Goal: Information Seeking & Learning: Check status

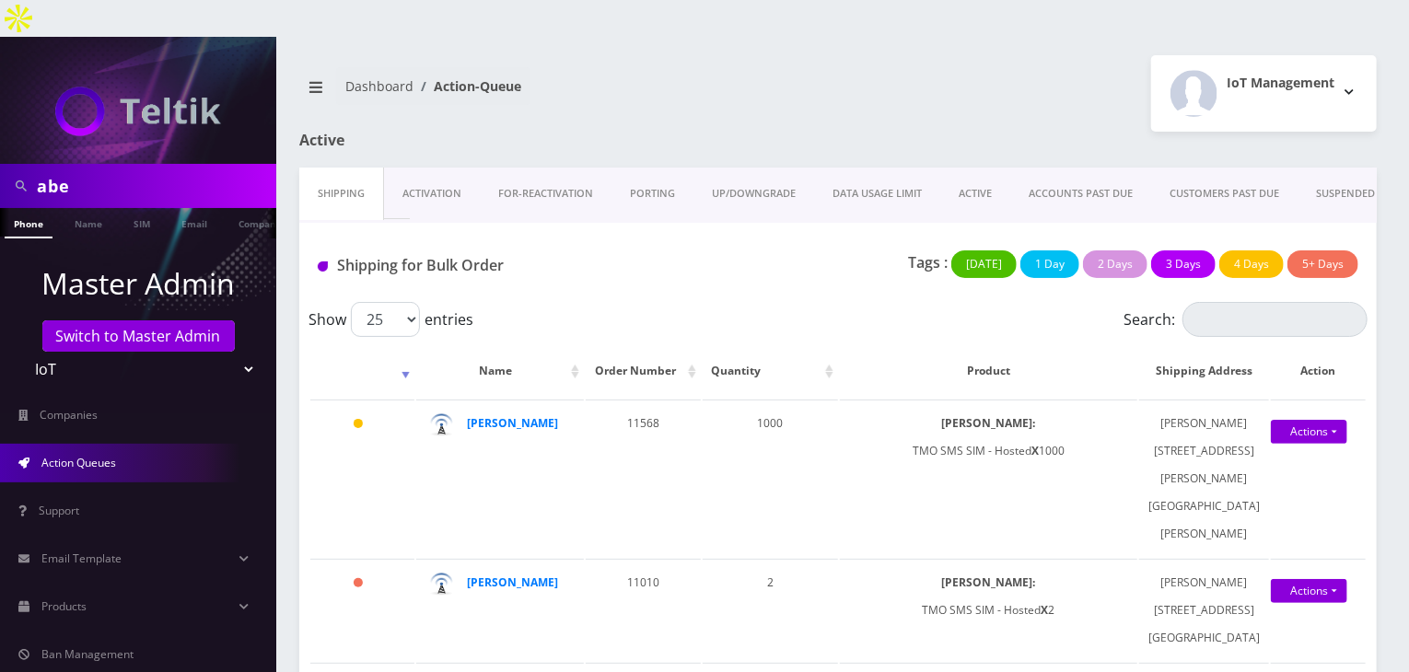
scroll to position [0, 9]
drag, startPoint x: 132, startPoint y: 141, endPoint x: 0, endPoint y: 154, distance: 132.4
click at [0, 164] on div "abe" at bounding box center [138, 186] width 276 height 44
type input "[PERSON_NAME]"
click at [67, 208] on link "Name" at bounding box center [79, 223] width 46 height 30
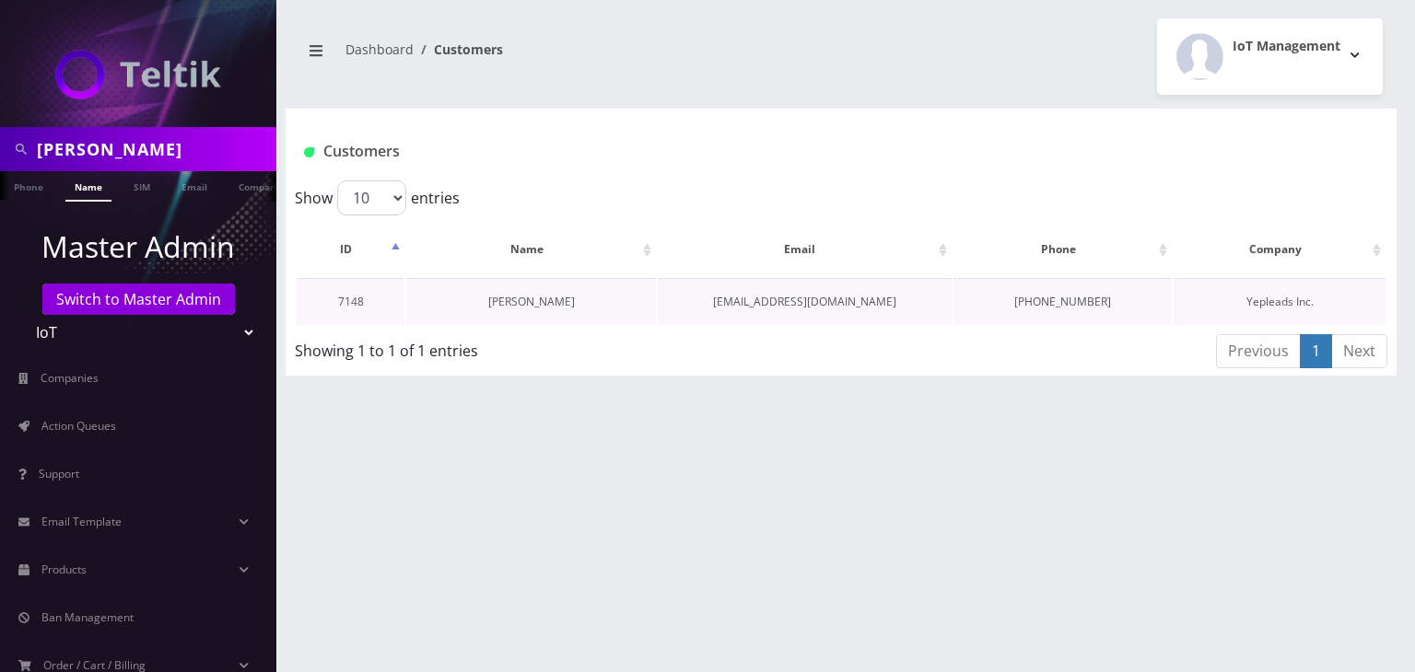
click at [527, 300] on link "[PERSON_NAME]" at bounding box center [531, 302] width 87 height 16
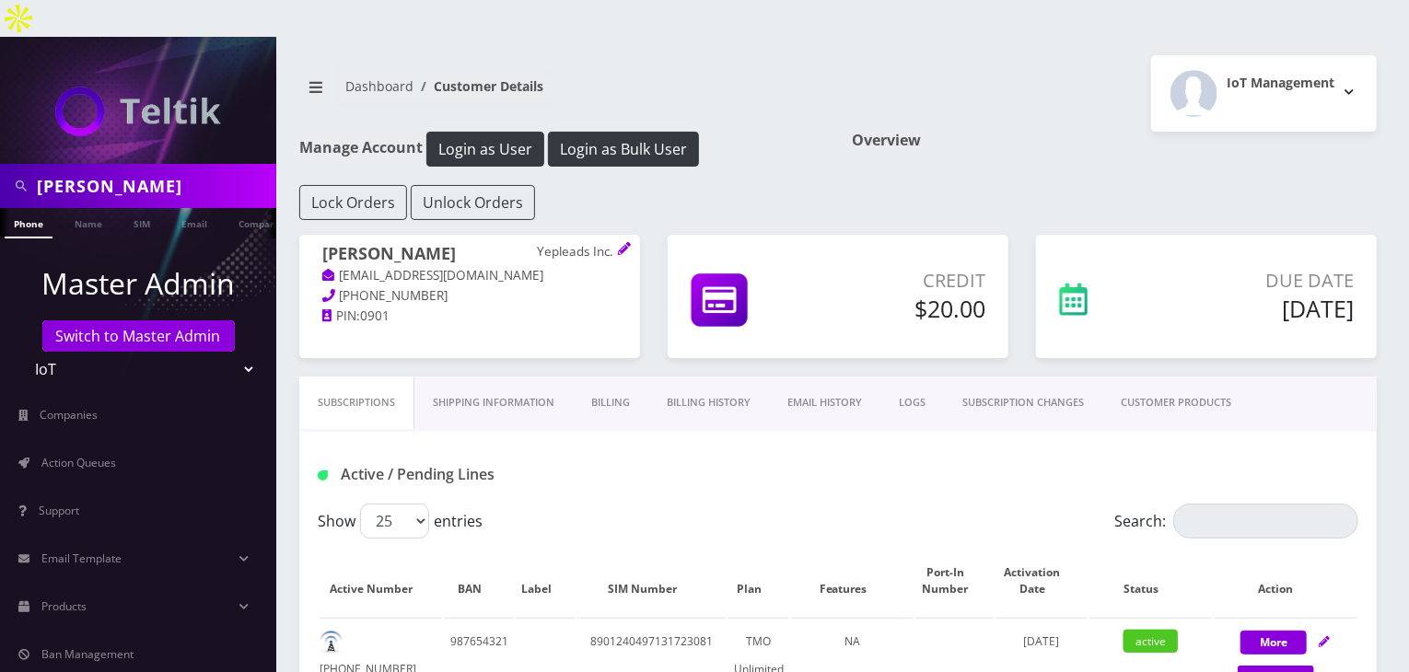
click at [1171, 377] on link "CUSTOMER PRODUCTS" at bounding box center [1176, 403] width 147 height 53
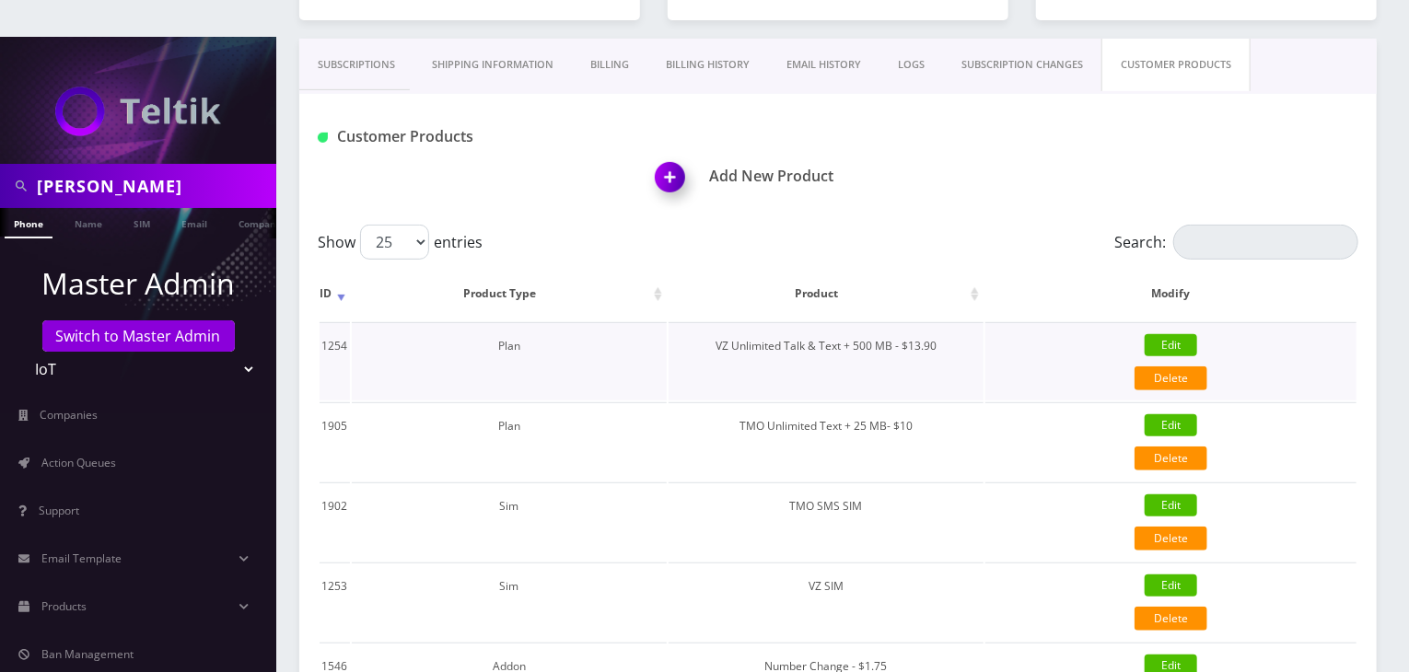
scroll to position [307, 0]
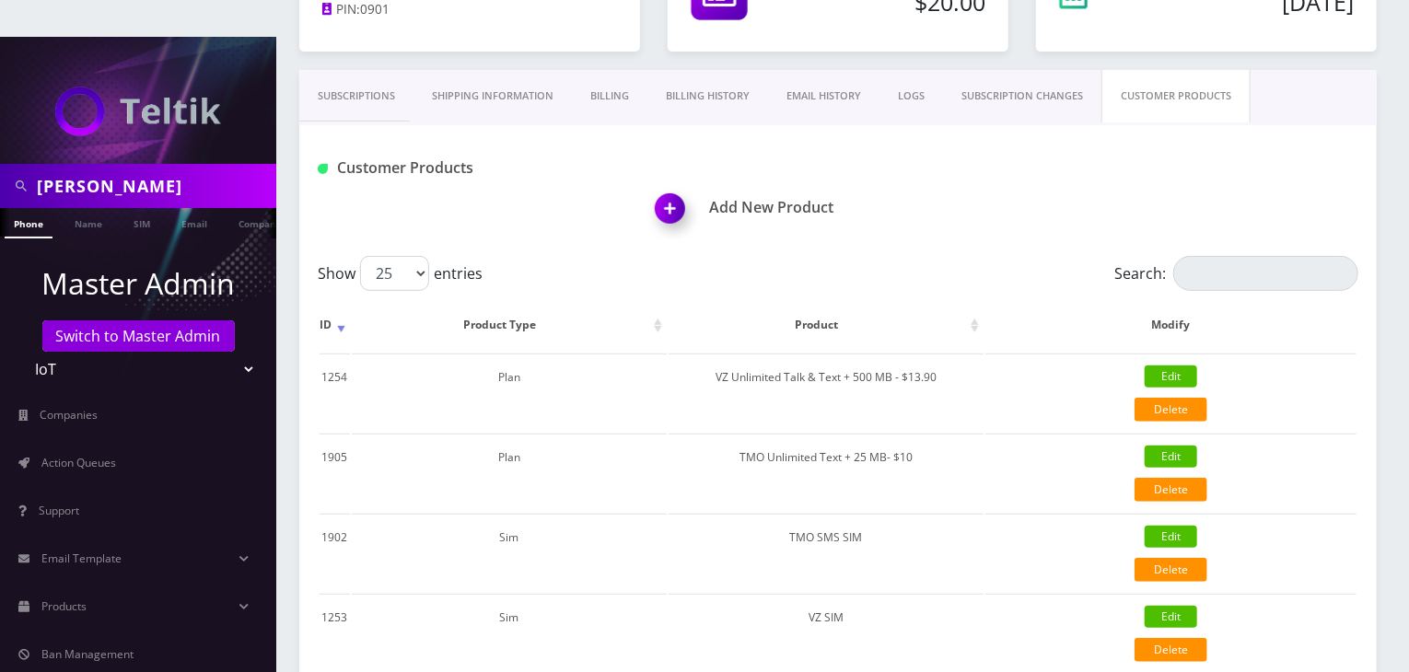
click at [367, 70] on link "Subscriptions" at bounding box center [356, 96] width 114 height 53
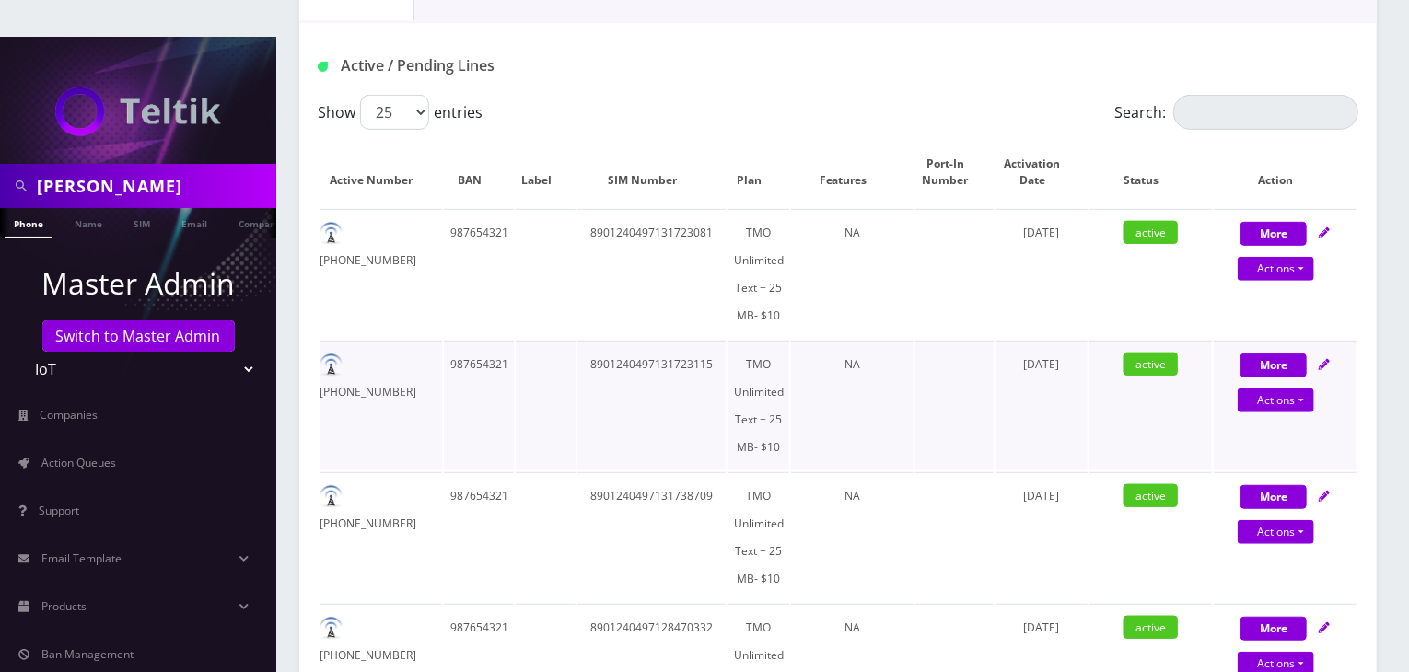
scroll to position [461, 0]
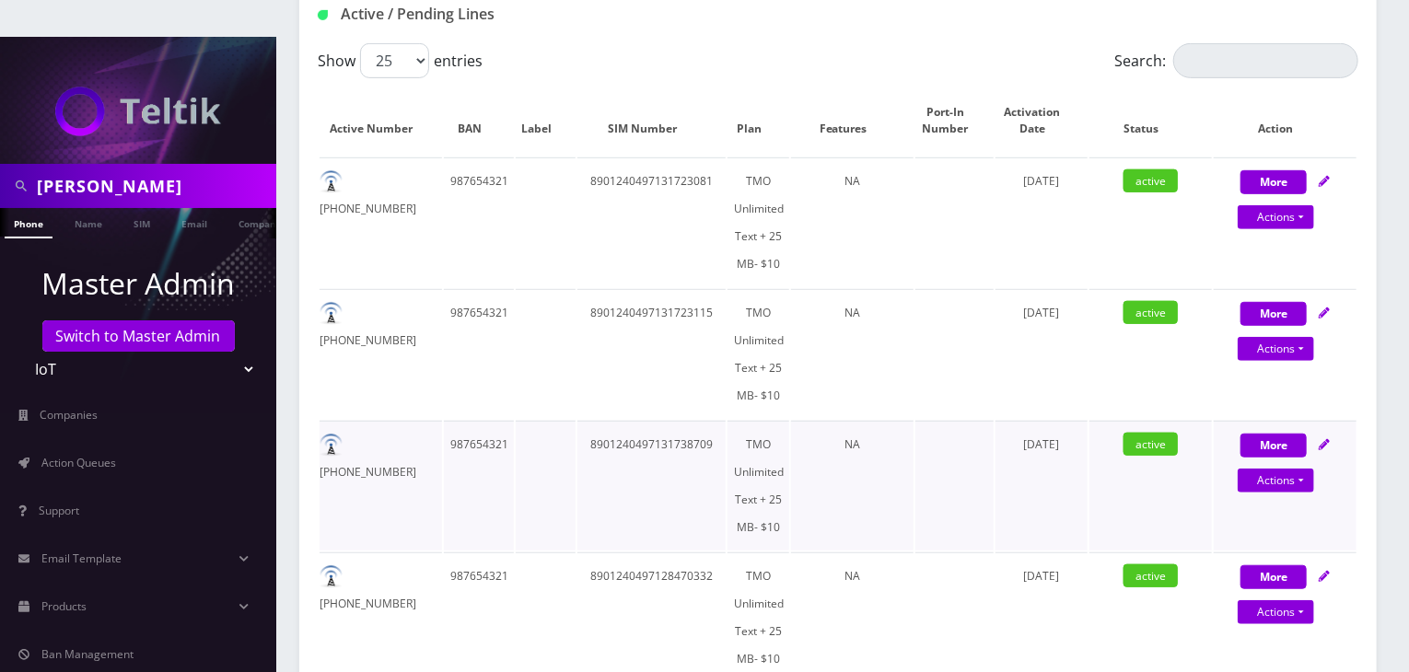
drag, startPoint x: 534, startPoint y: 380, endPoint x: 525, endPoint y: 424, distance: 44.3
drag, startPoint x: 525, startPoint y: 424, endPoint x: 995, endPoint y: 34, distance: 610.3
click at [995, 43] on div "Show 25 50 100 250 500 entries" at bounding box center [708, 60] width 781 height 35
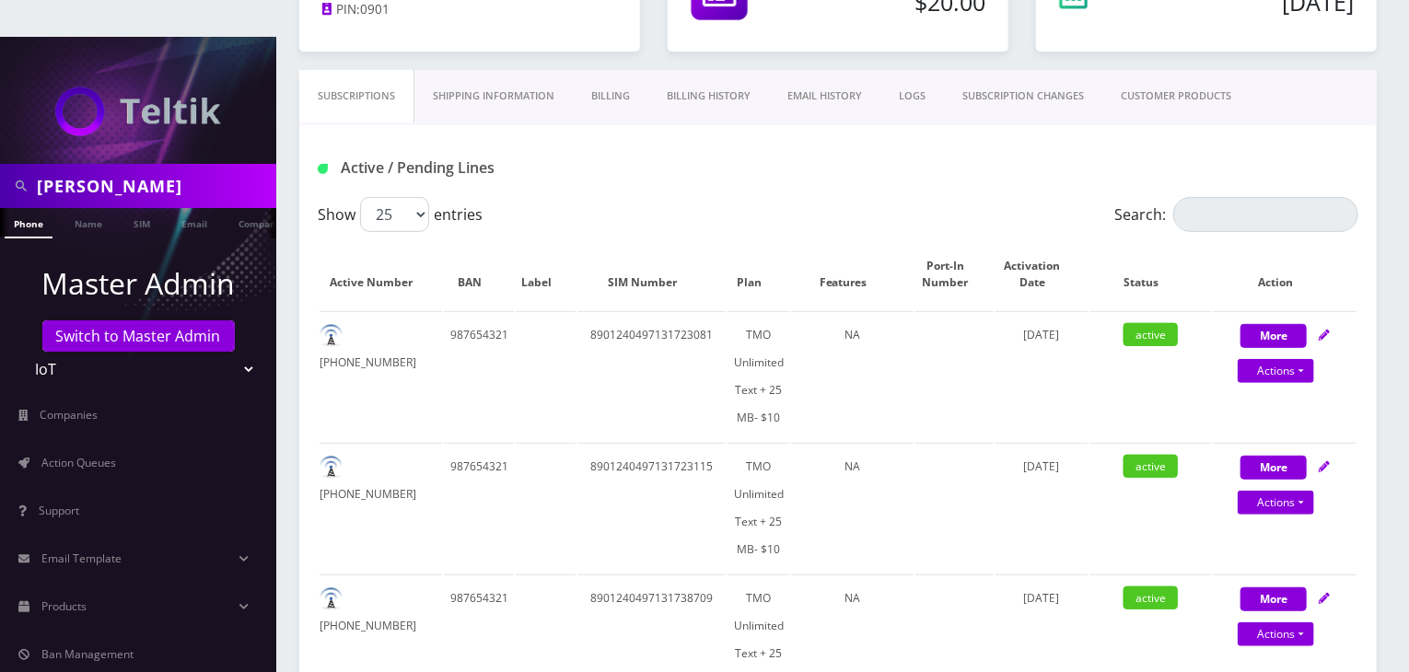
scroll to position [0, 0]
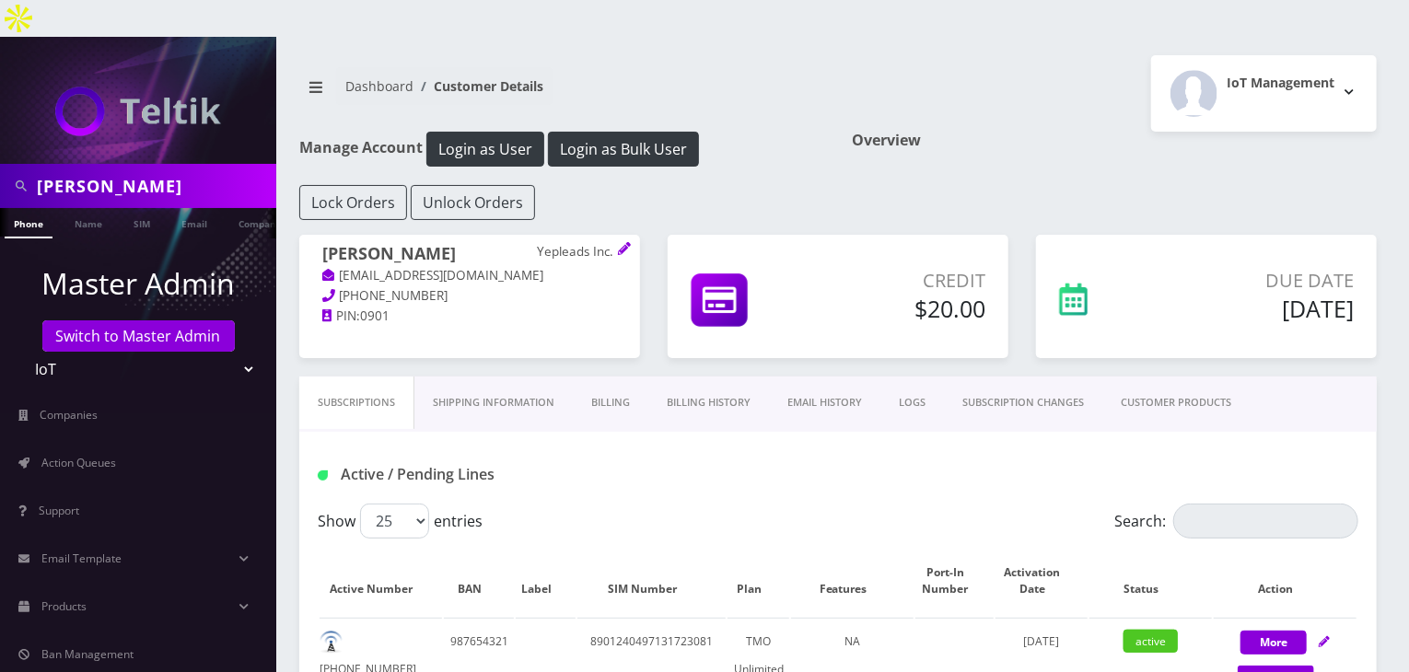
click at [1170, 380] on link "CUSTOMER PRODUCTS" at bounding box center [1176, 403] width 147 height 53
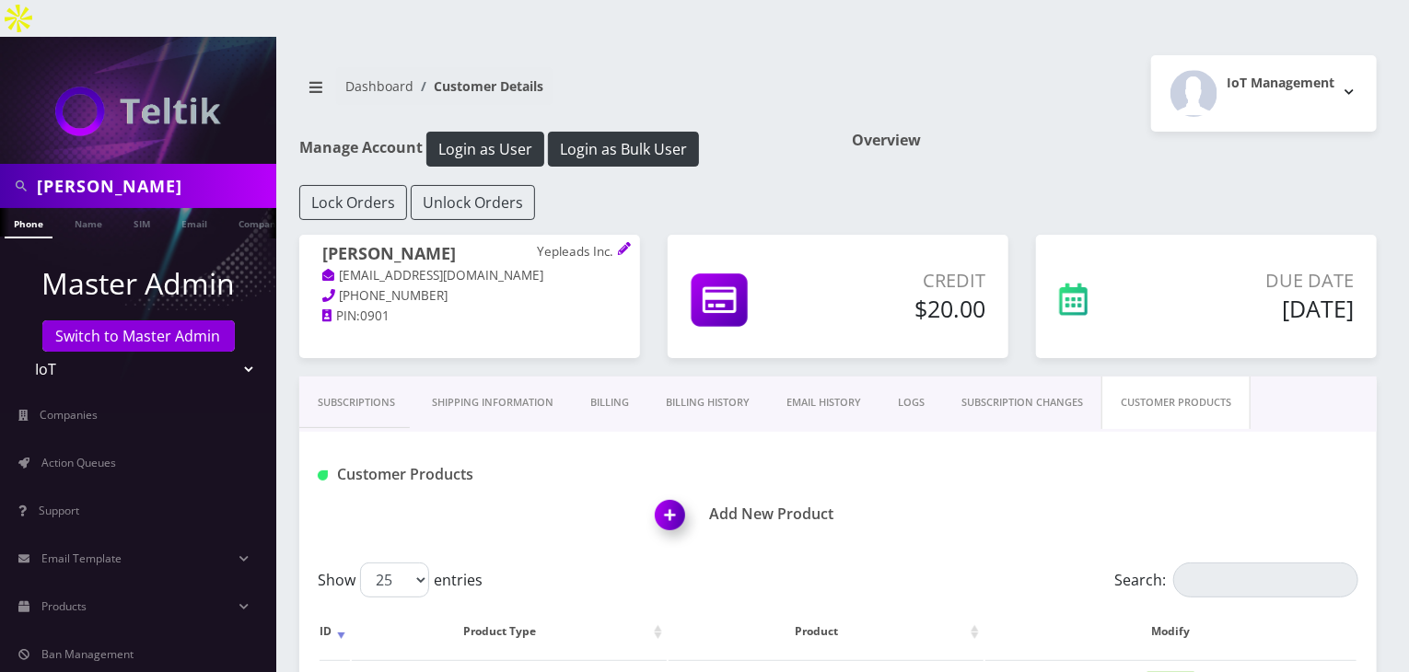
click at [351, 377] on link "Subscriptions" at bounding box center [356, 403] width 114 height 53
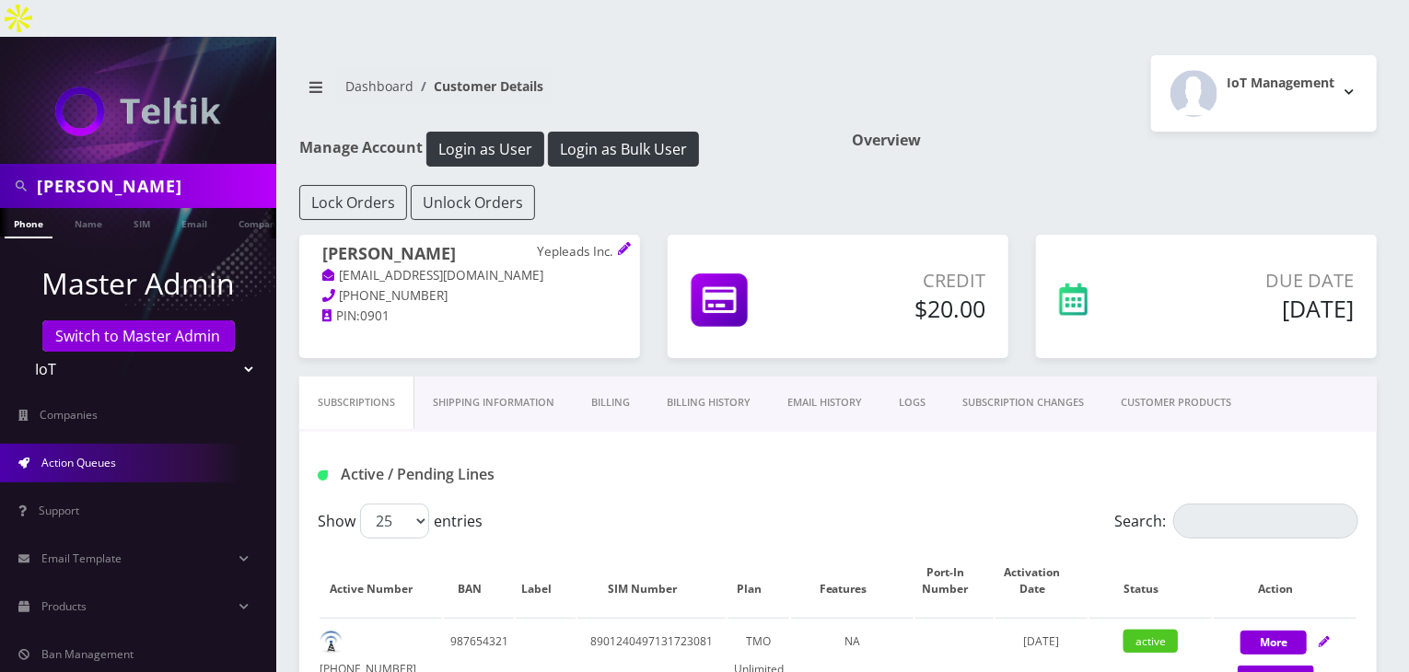
click at [121, 444] on link "Action Queues" at bounding box center [138, 463] width 276 height 39
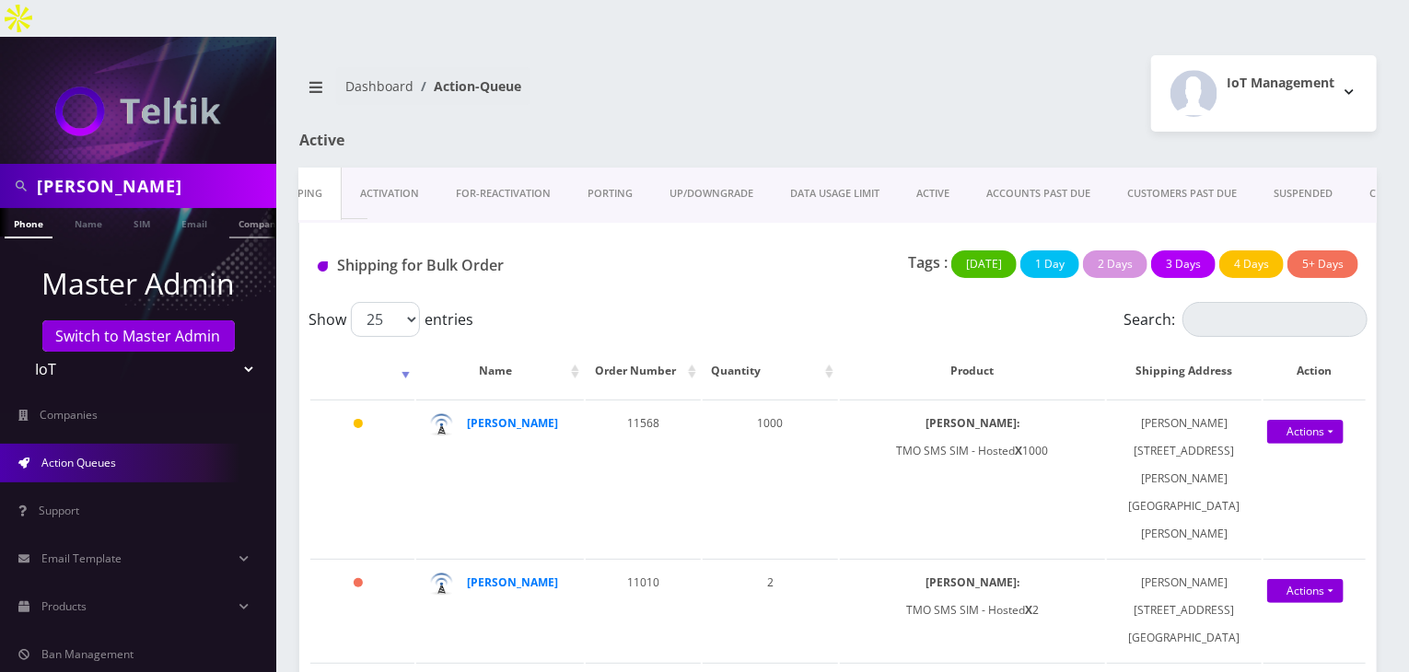
scroll to position [0, 9]
drag, startPoint x: 117, startPoint y: 145, endPoint x: 0, endPoint y: 149, distance: 117.1
click at [0, 164] on div "[PERSON_NAME]" at bounding box center [138, 186] width 276 height 44
type input "[PERSON_NAME]"
click at [74, 208] on link "Name" at bounding box center [79, 223] width 46 height 30
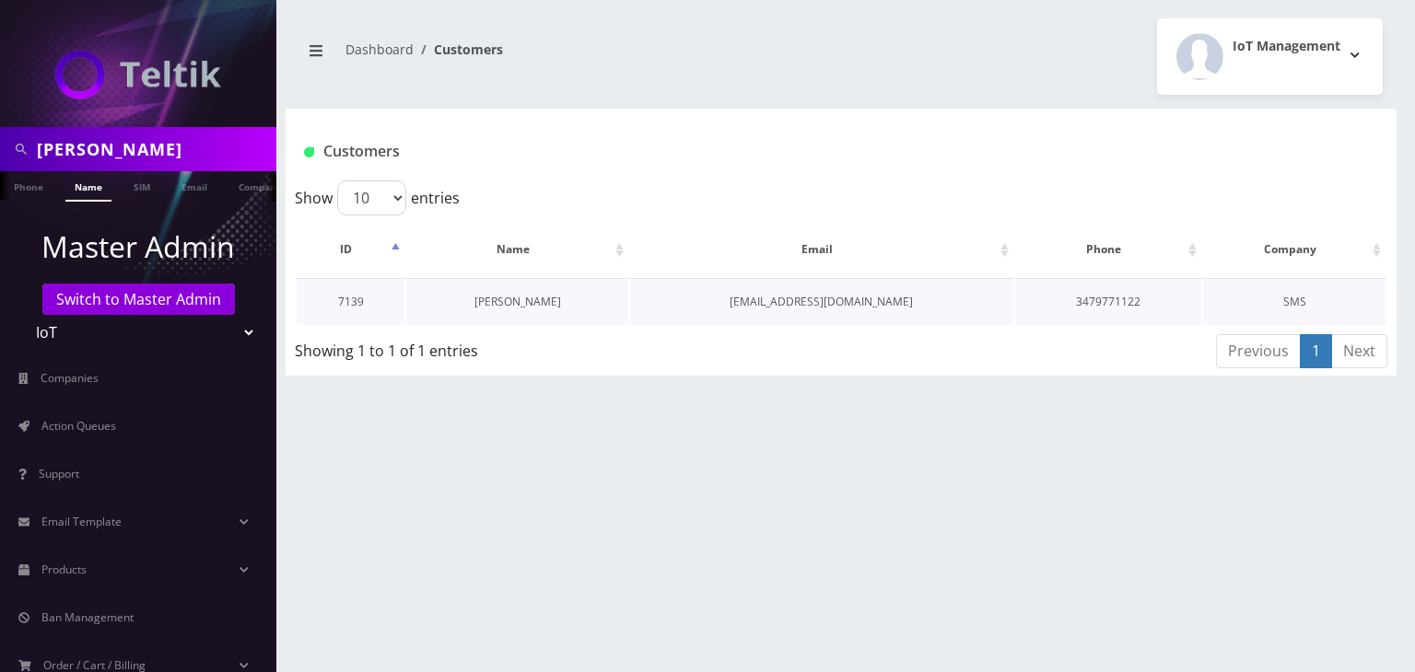
click at [489, 300] on link "[PERSON_NAME]" at bounding box center [517, 302] width 87 height 16
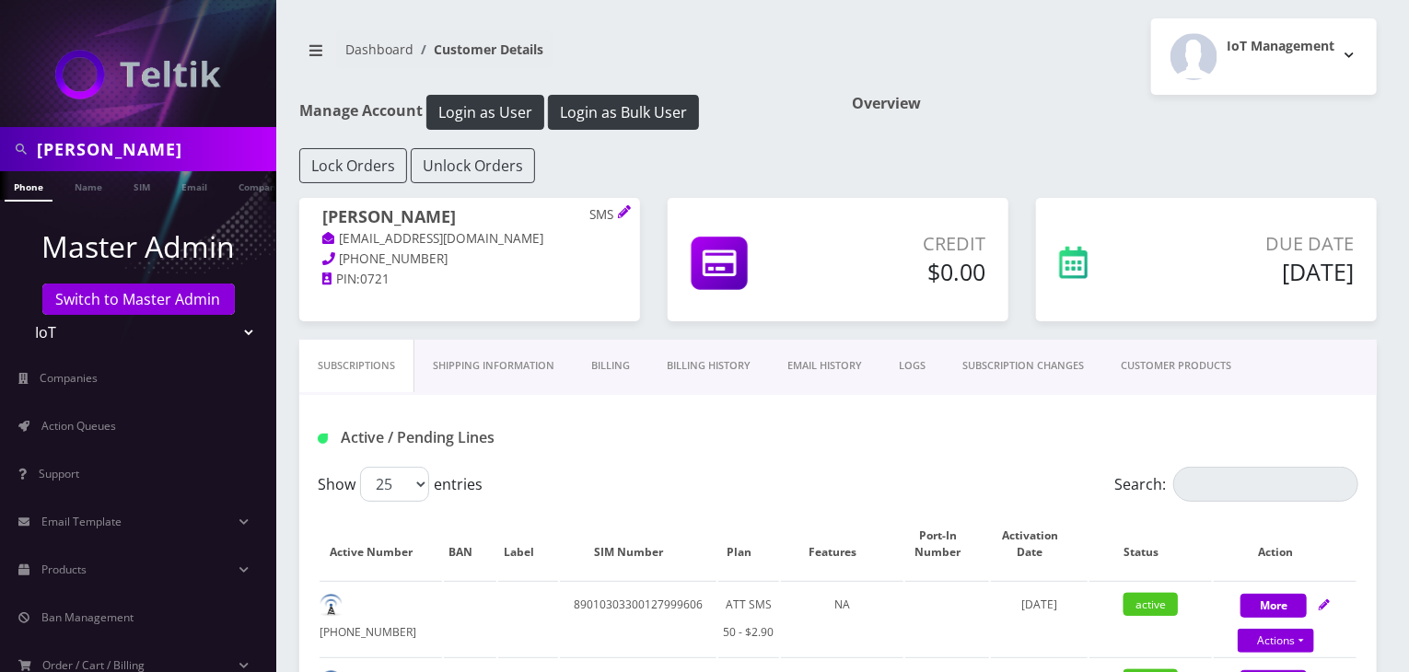
click at [1179, 362] on link "CUSTOMER PRODUCTS" at bounding box center [1176, 366] width 147 height 53
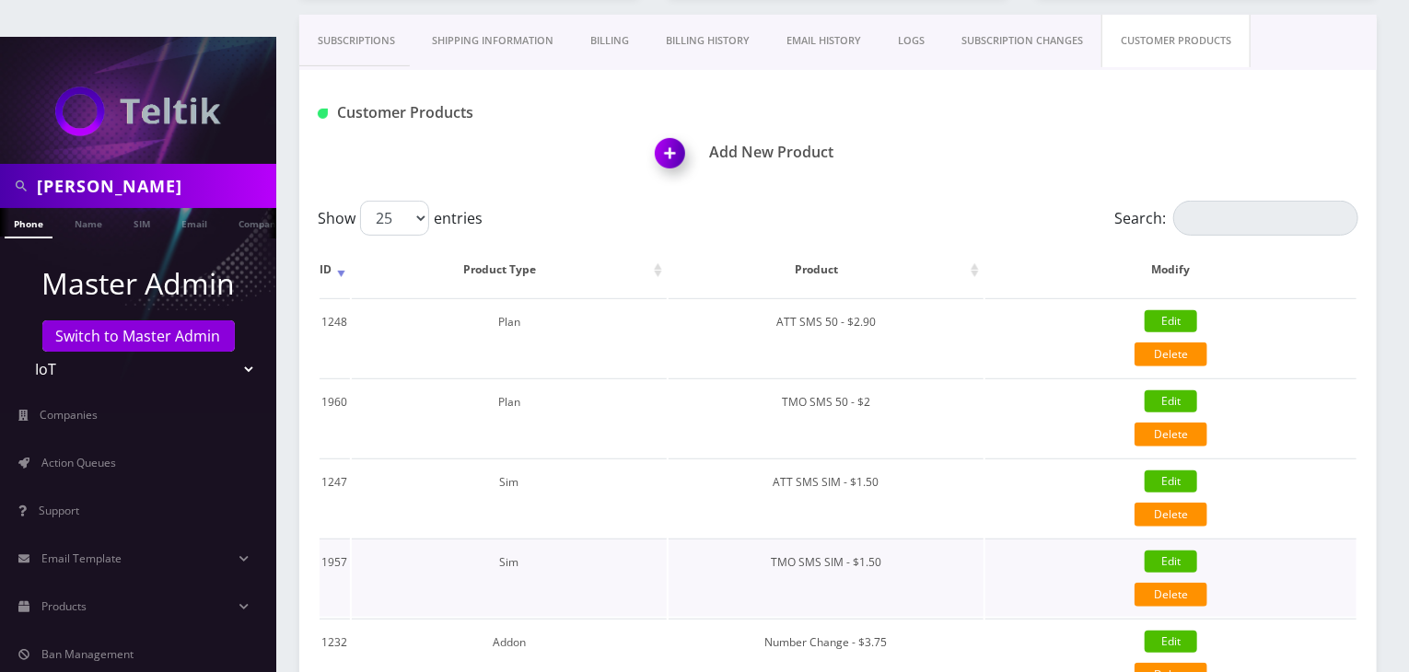
scroll to position [504, 0]
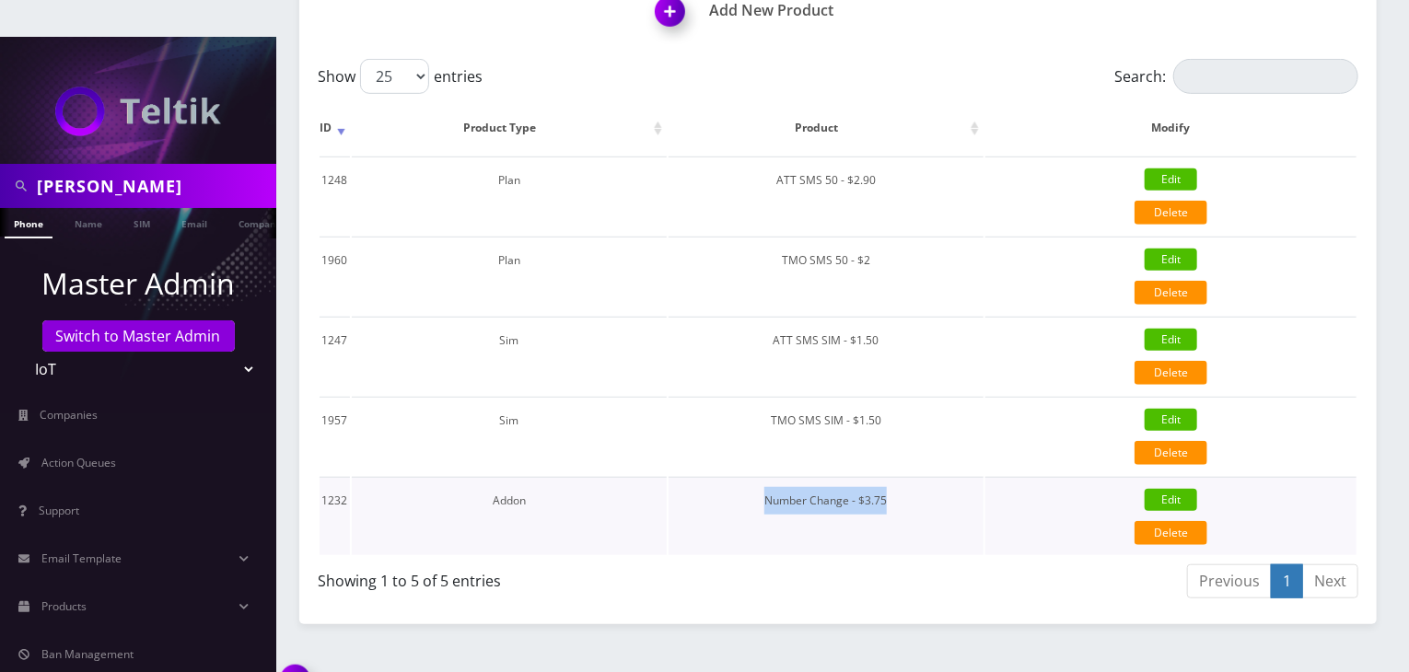
drag, startPoint x: 904, startPoint y: 460, endPoint x: 755, endPoint y: 473, distance: 148.9
click at [755, 477] on td "Number Change - $3.75" at bounding box center [826, 516] width 315 height 78
click at [833, 517] on div "Show 25 50 100 250 500 entries Search: ID Product Type Product Modify 1248 Plan…" at bounding box center [838, 332] width 1078 height 547
drag, startPoint x: 899, startPoint y: 462, endPoint x: 772, endPoint y: 474, distance: 127.7
click at [772, 477] on td "Number Change - $3.75" at bounding box center [826, 516] width 315 height 78
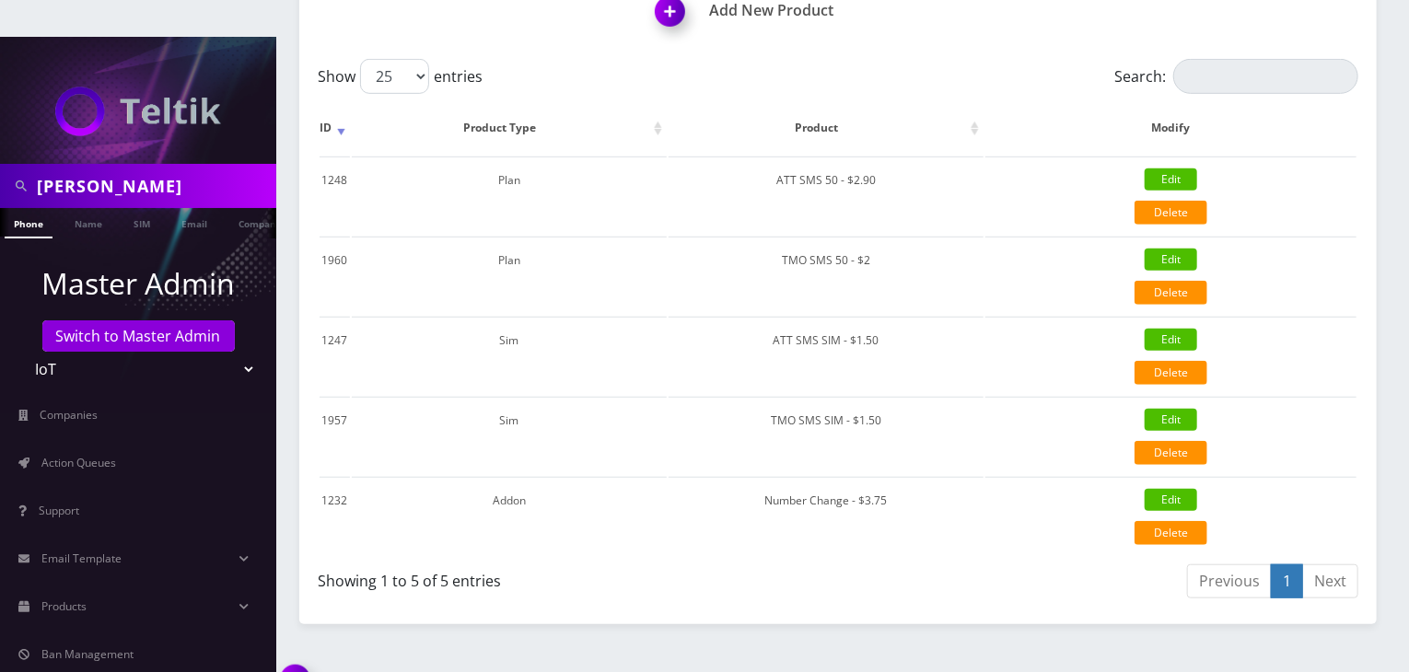
click at [859, 613] on div "[PERSON_NAME] Phone Name SIM Email Company Customer Dashboard Customer Details …" at bounding box center [838, 123] width 1142 height 1181
drag, startPoint x: 901, startPoint y: 455, endPoint x: 811, endPoint y: 473, distance: 92.0
click at [811, 477] on td "Number Change - $3.75" at bounding box center [826, 516] width 315 height 78
click at [860, 563] on div "Previous 1 Next" at bounding box center [1105, 584] width 507 height 43
drag, startPoint x: 899, startPoint y: 454, endPoint x: 818, endPoint y: 469, distance: 82.4
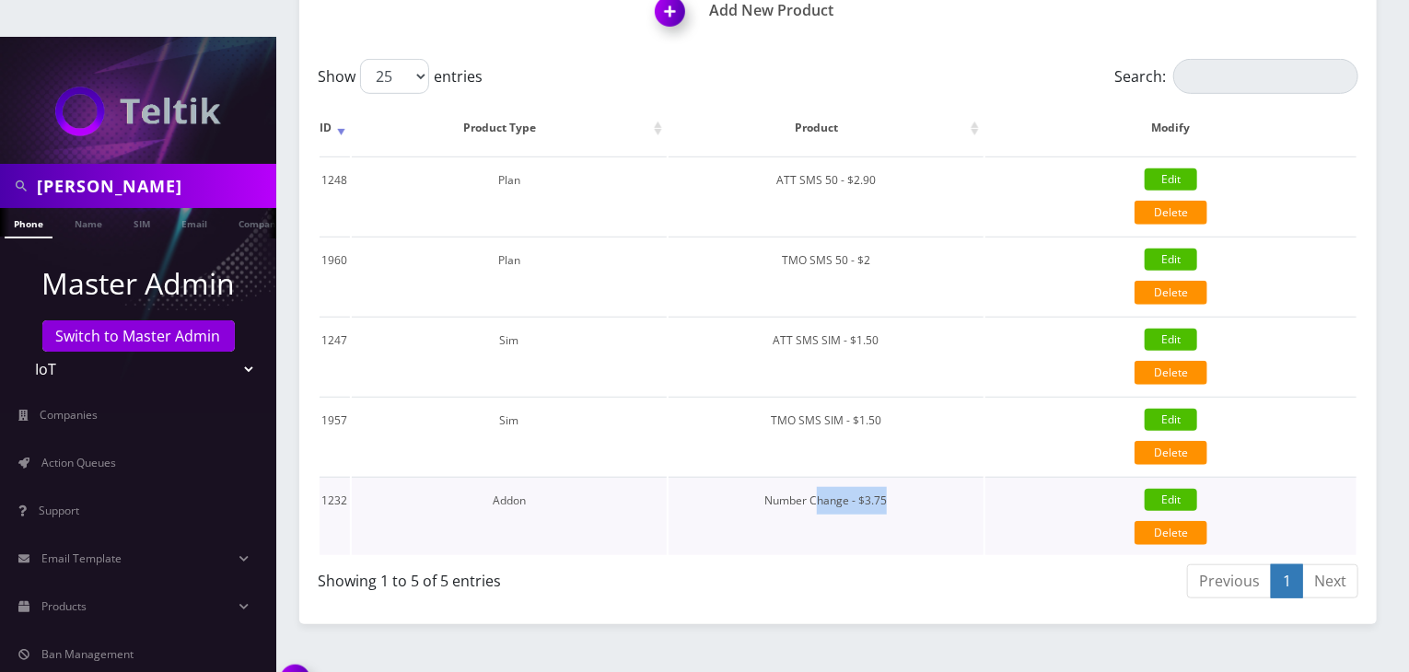
click at [818, 477] on td "Number Change - $3.75" at bounding box center [826, 516] width 315 height 78
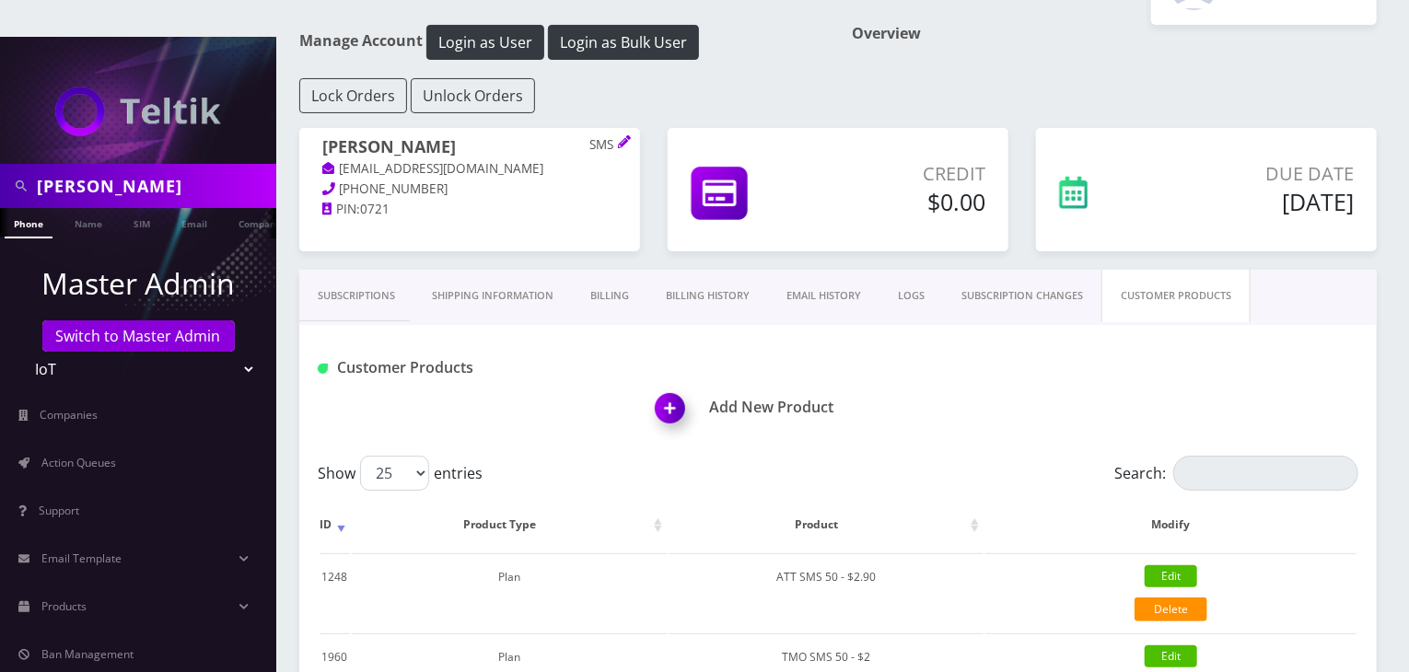
scroll to position [43, 0]
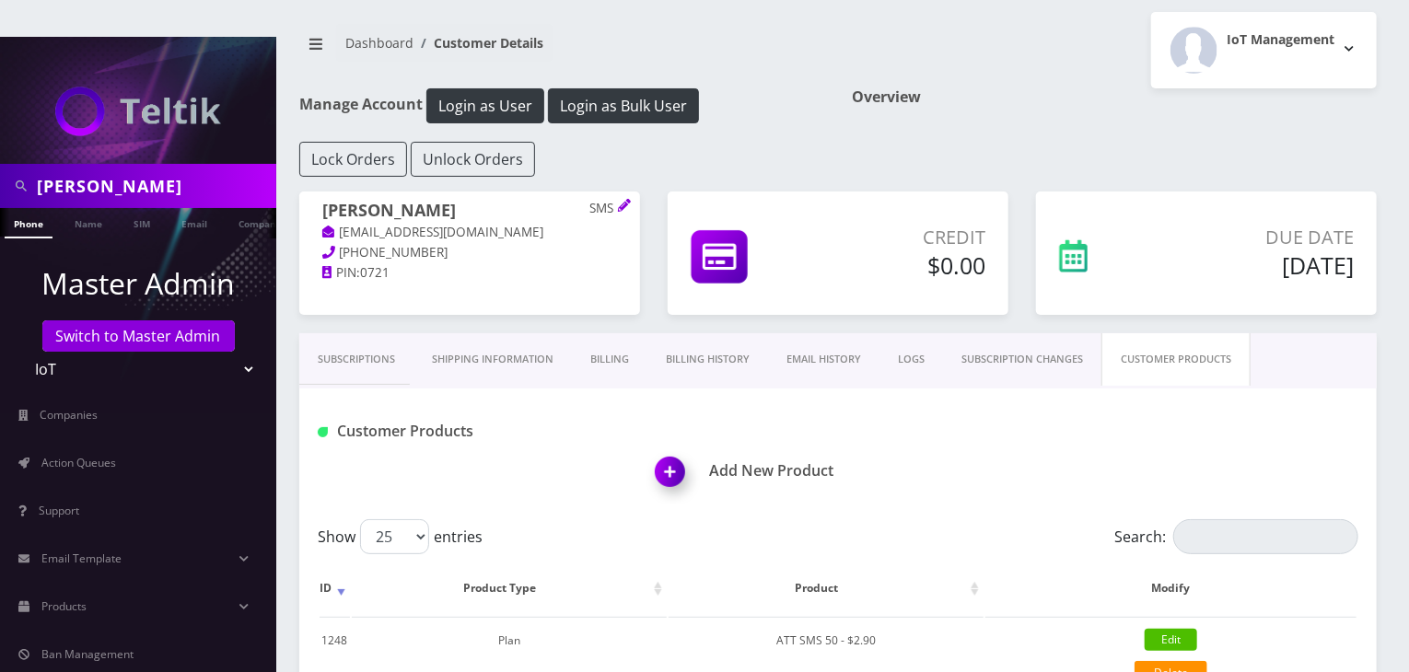
click at [358, 333] on link "Subscriptions" at bounding box center [356, 359] width 114 height 53
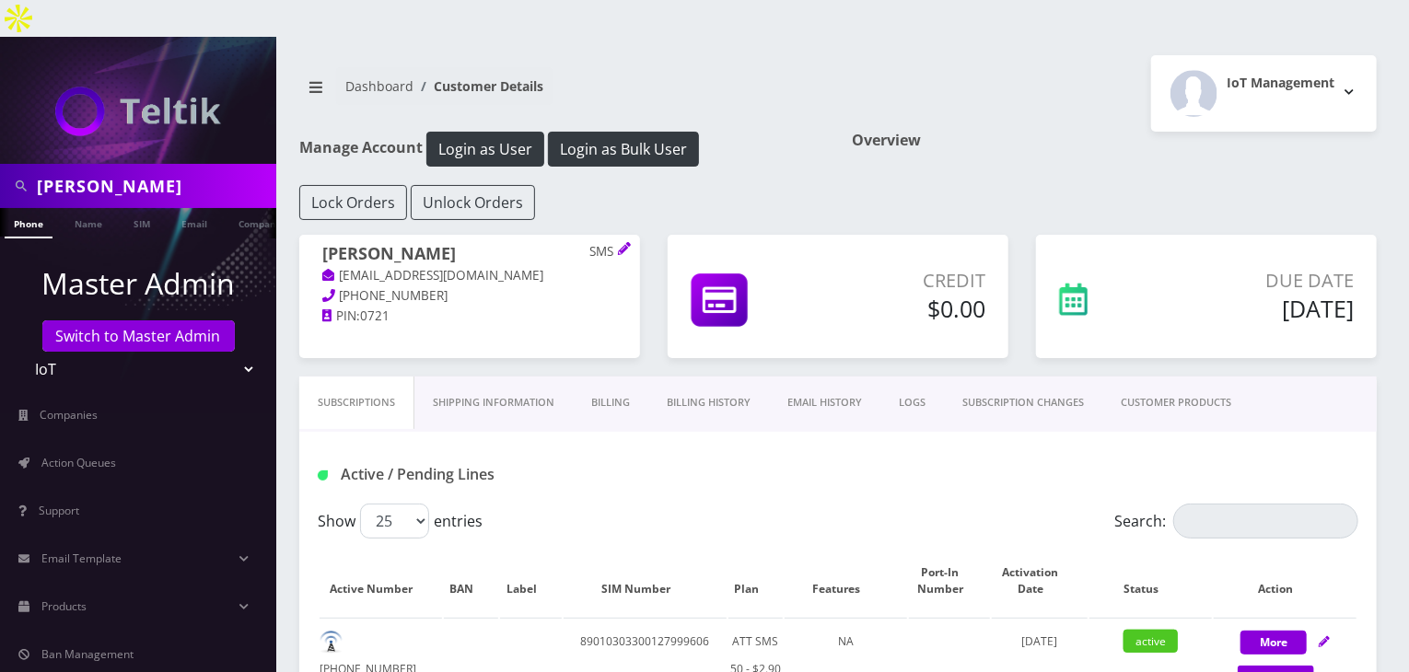
click at [784, 504] on div "Show 25 50 100 250 500 entries" at bounding box center [708, 521] width 781 height 35
click at [1178, 377] on link "CUSTOMER PRODUCTS" at bounding box center [1176, 403] width 147 height 53
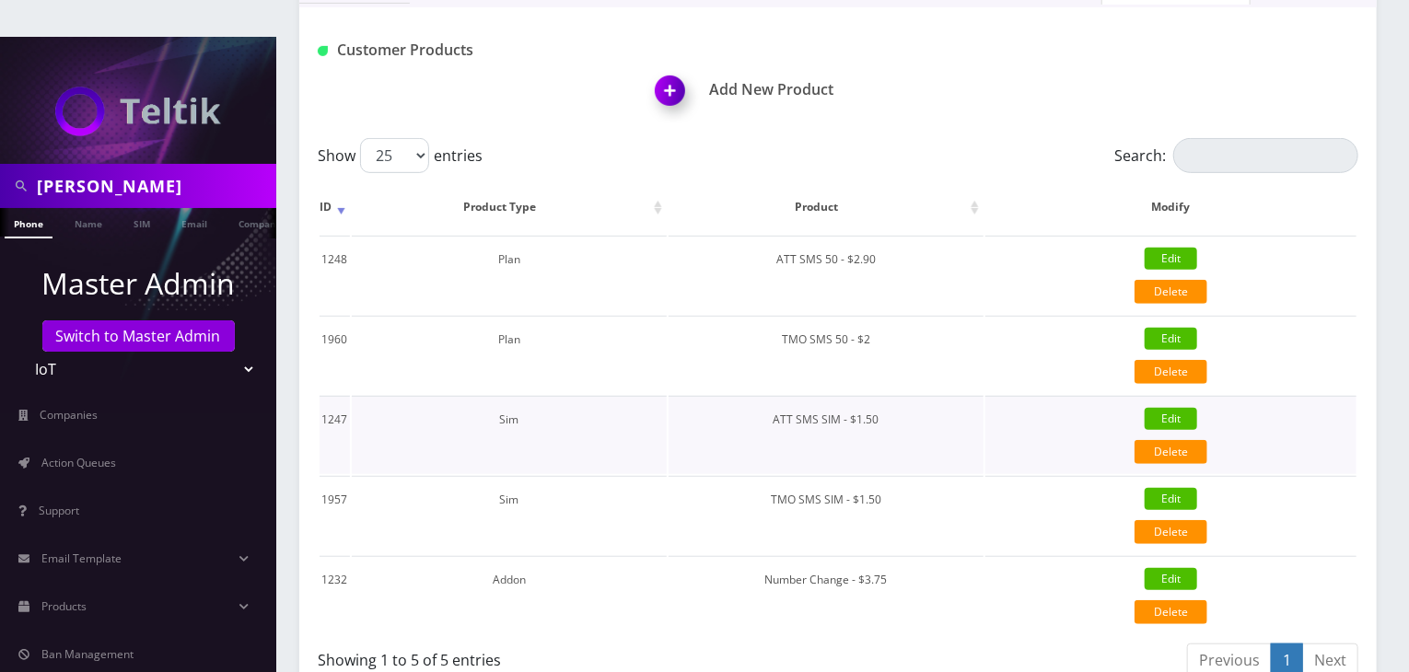
scroll to position [461, 0]
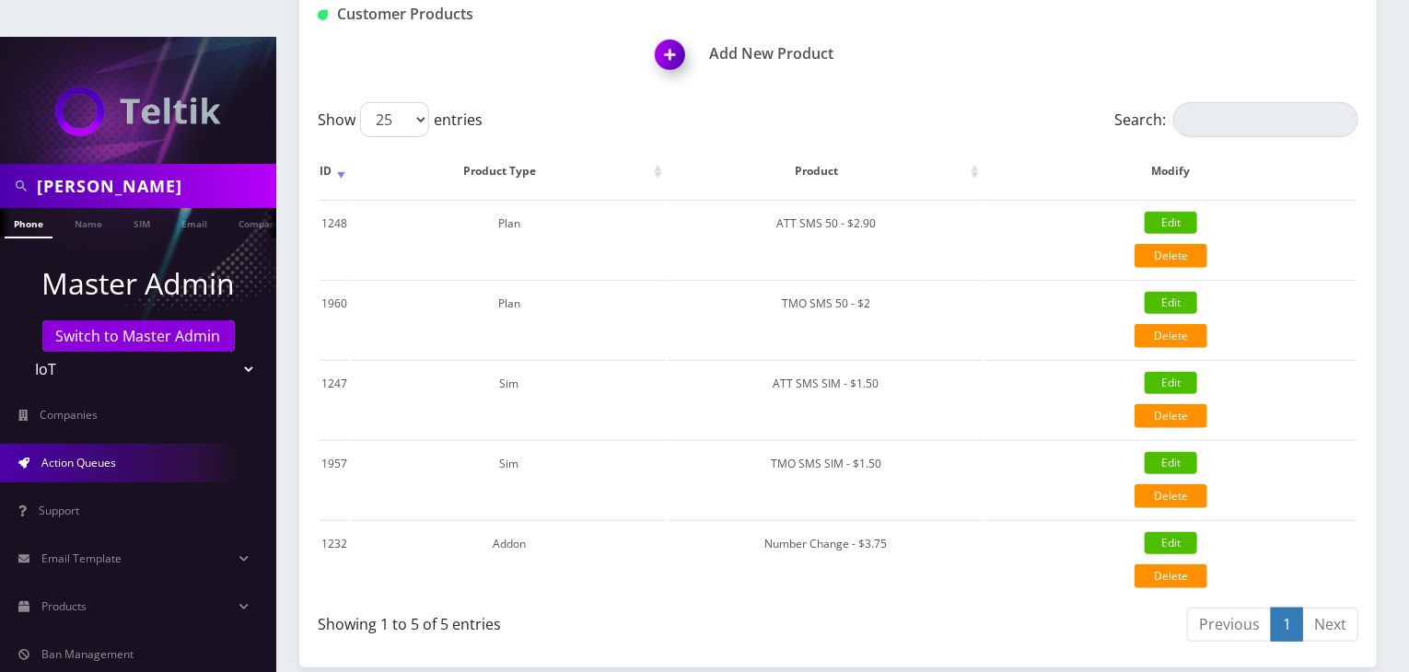
click at [57, 455] on span "Action Queues" at bounding box center [78, 463] width 75 height 16
